Goal: Information Seeking & Learning: Learn about a topic

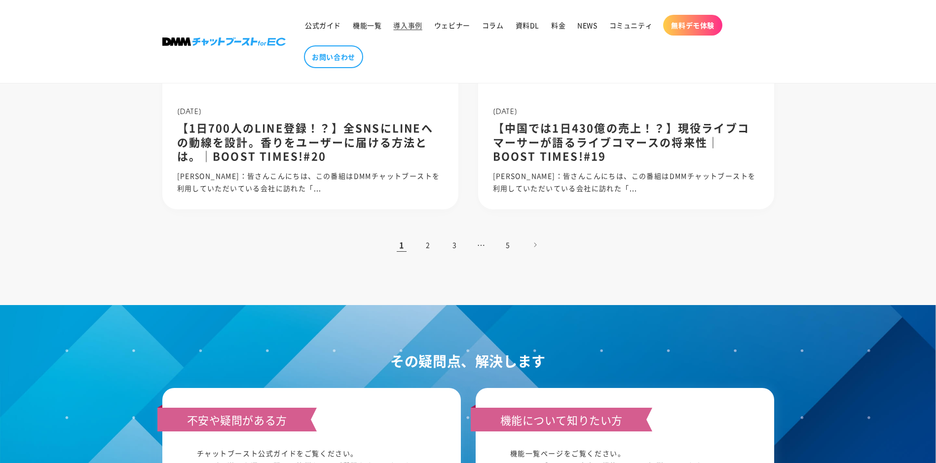
scroll to position [1086, 0]
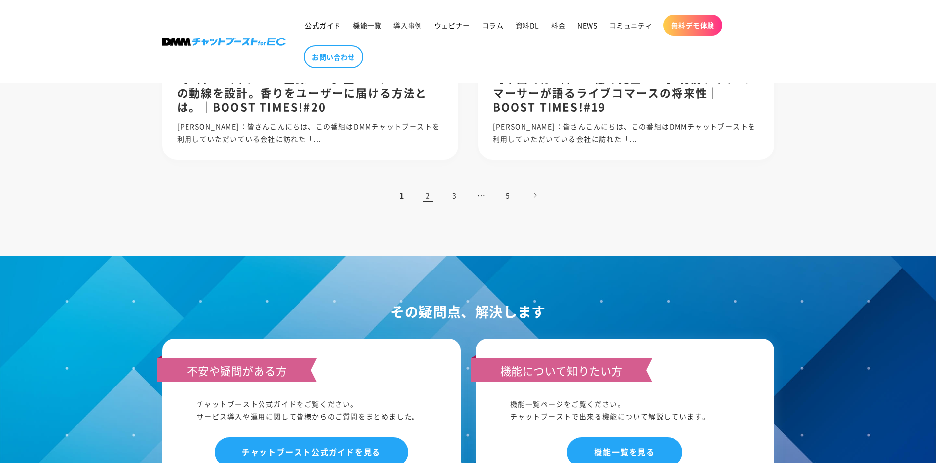
click at [428, 195] on link "2" at bounding box center [429, 196] width 22 height 22
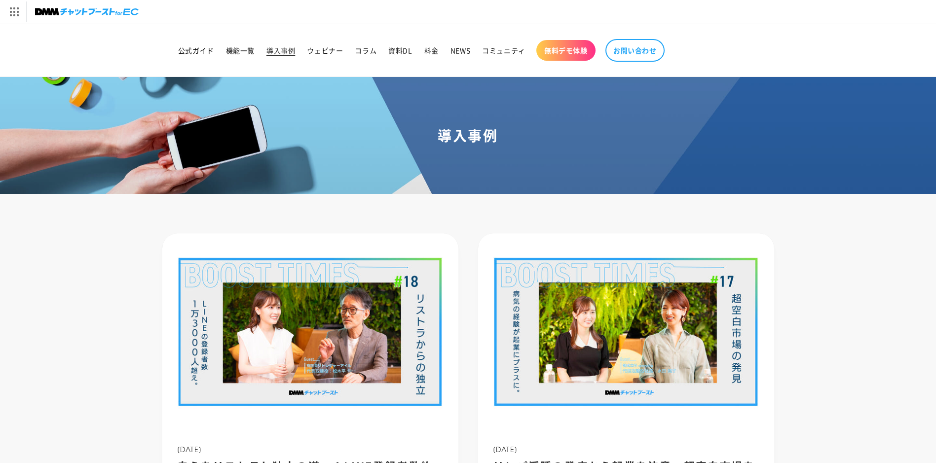
click at [281, 50] on span "導入事例" at bounding box center [281, 50] width 29 height 9
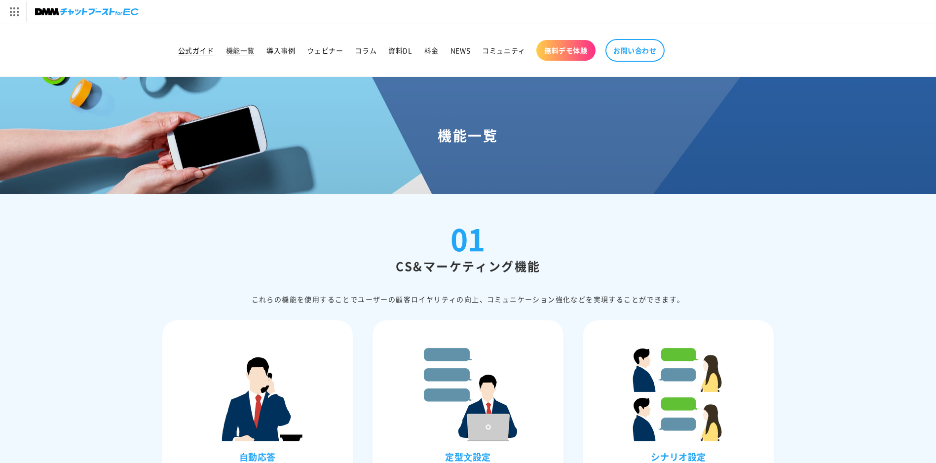
click at [206, 49] on span "公式ガイド" at bounding box center [196, 50] width 36 height 9
click at [285, 52] on span "導入事例" at bounding box center [281, 50] width 29 height 9
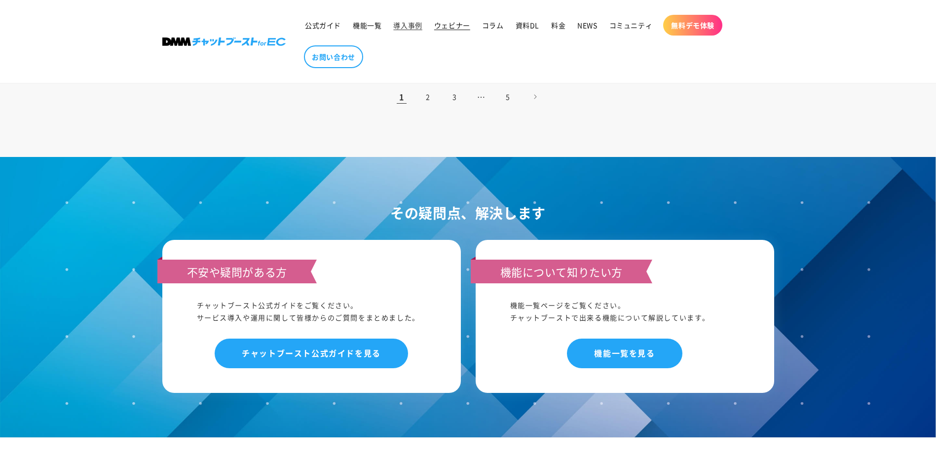
scroll to position [1135, 0]
